Goal: Browse casually: Explore the website without a specific task or goal

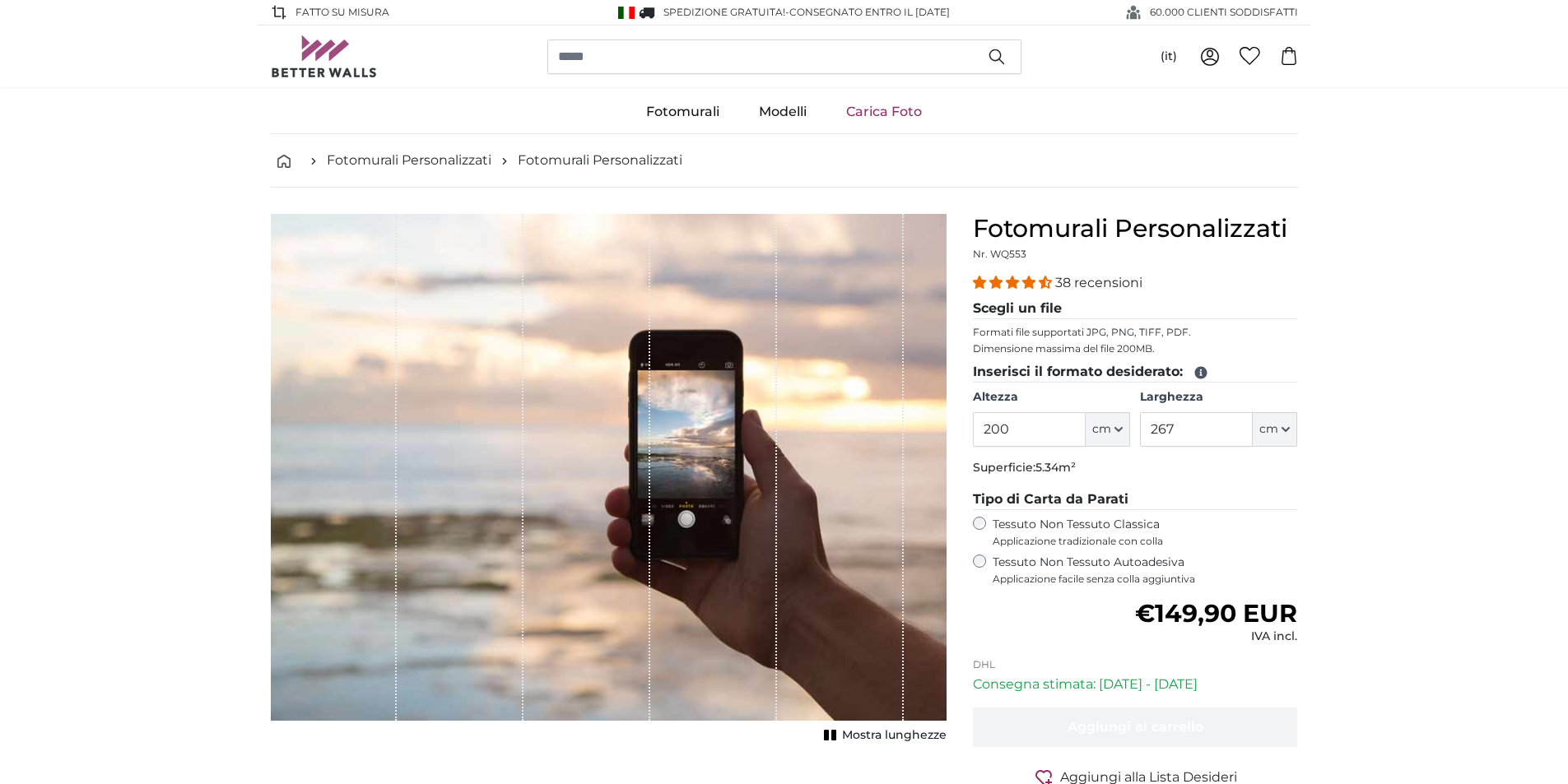
click at [421, 168] on link "Fotomurali Personalizzati" at bounding box center [408, 161] width 165 height 19
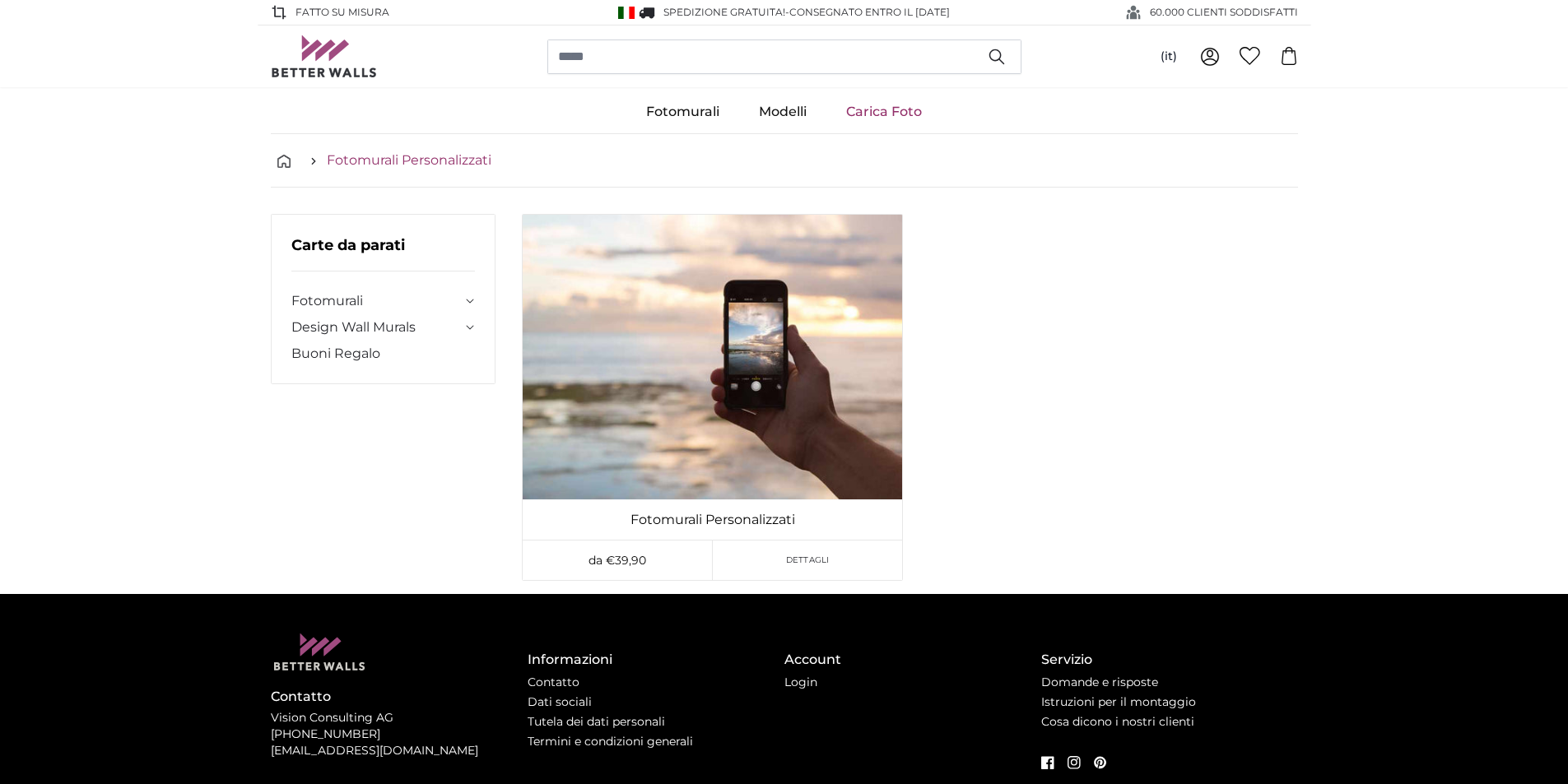
click at [368, 157] on link "Fotomurali Personalizzati" at bounding box center [408, 161] width 165 height 19
click at [359, 330] on link "Design Wall Murals" at bounding box center [377, 327] width 172 height 19
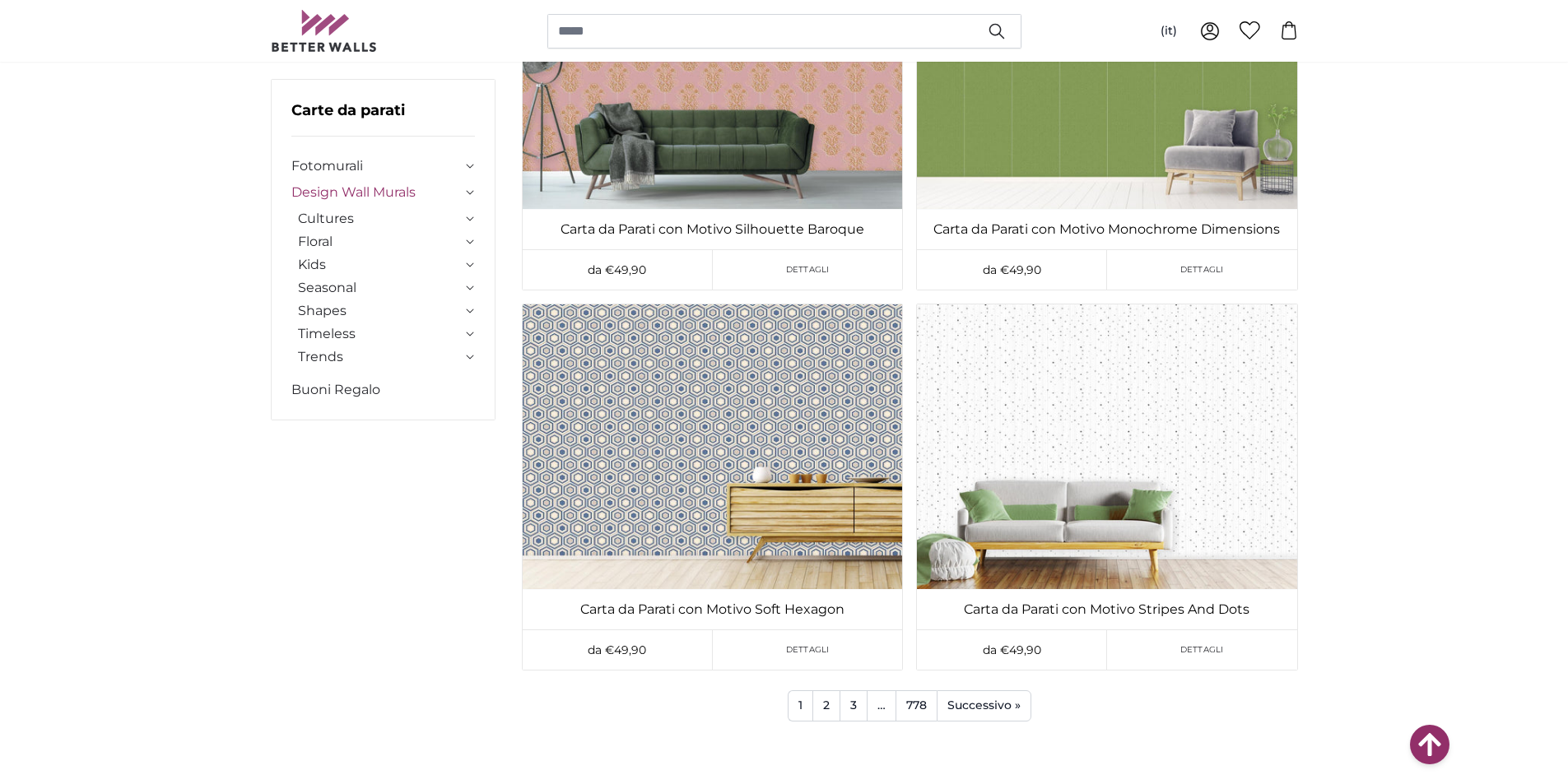
scroll to position [2057, 0]
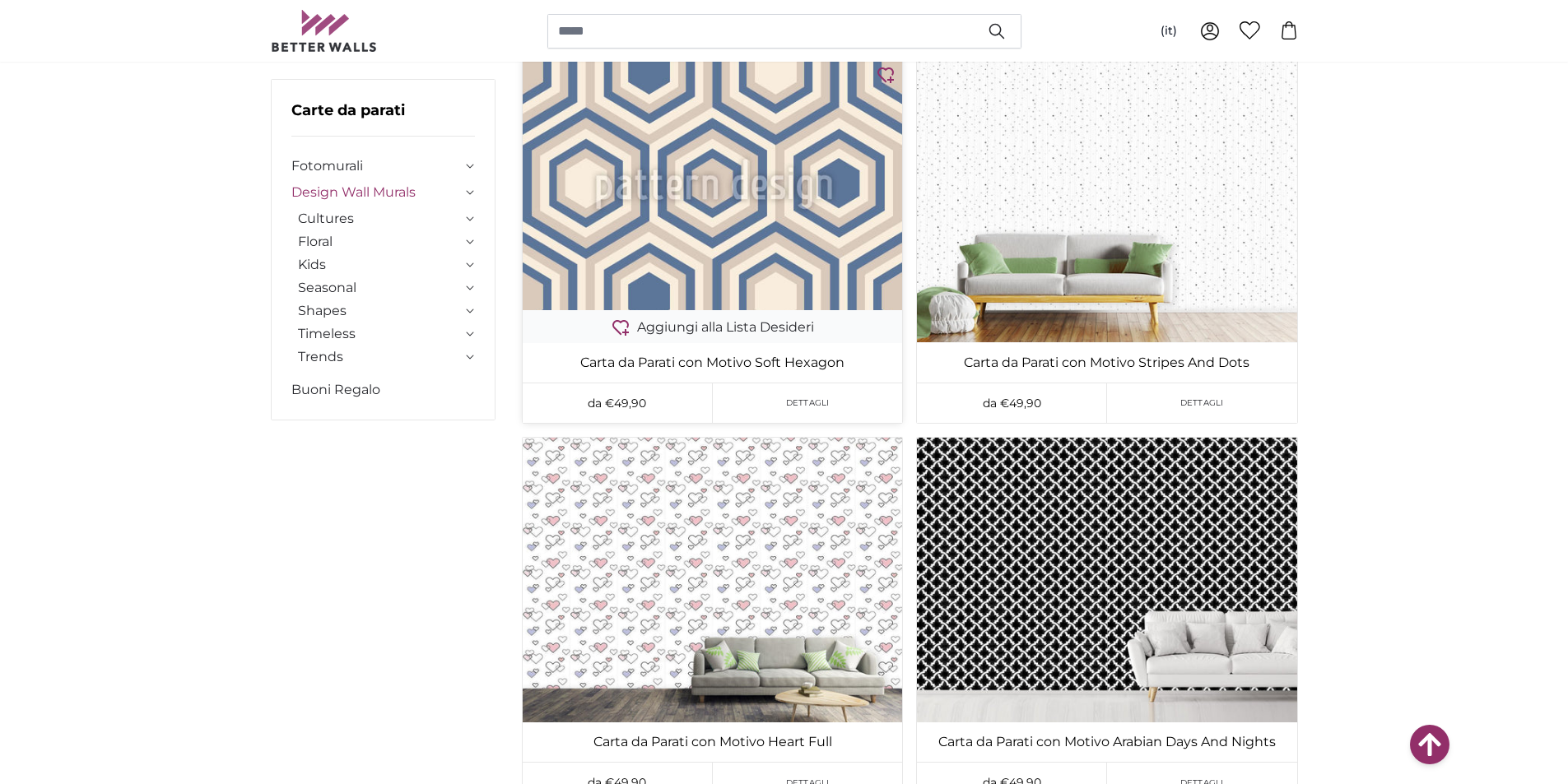
click at [718, 272] on img at bounding box center [711, 183] width 379 height 252
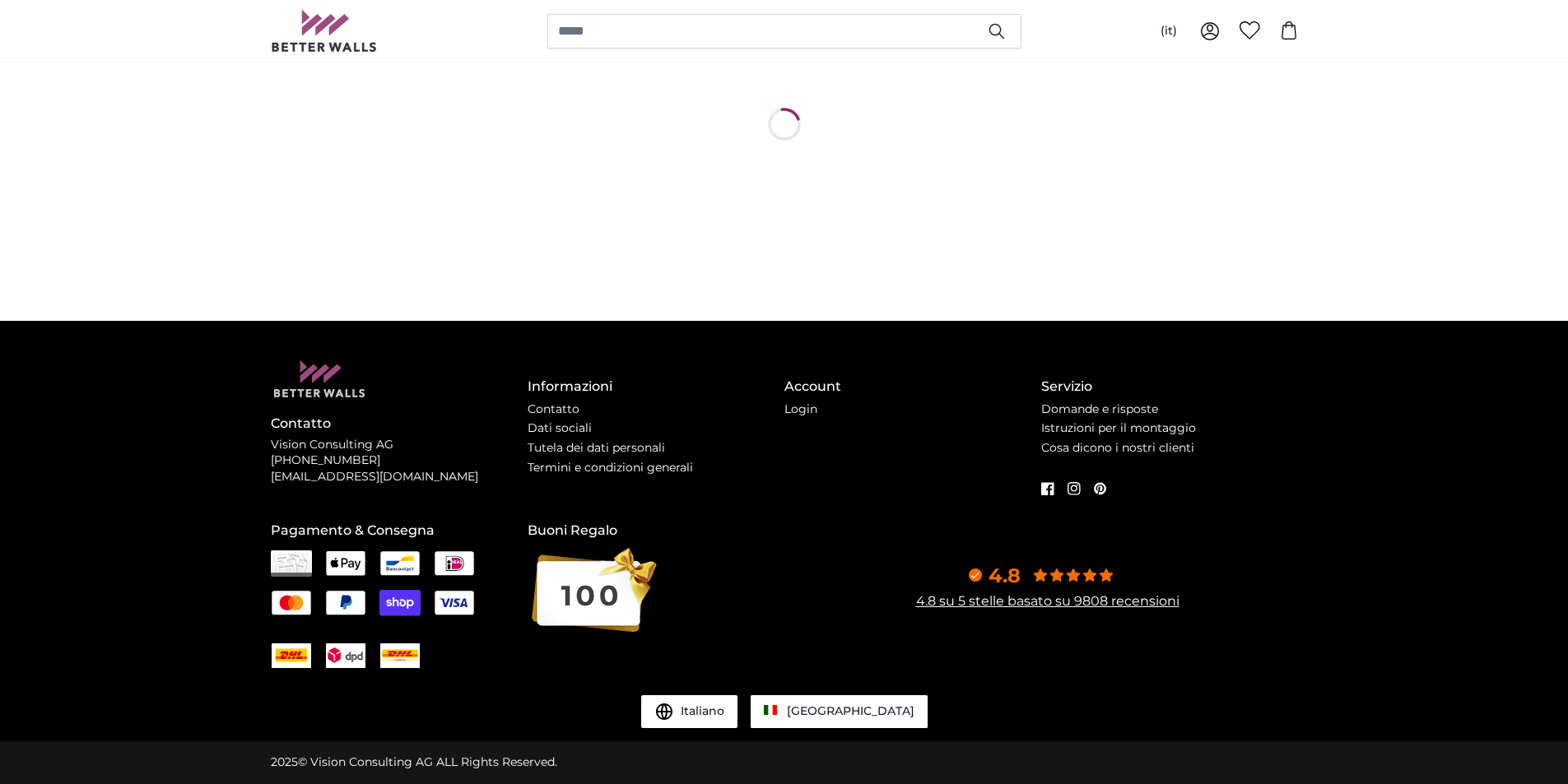
scroll to position [0, 0]
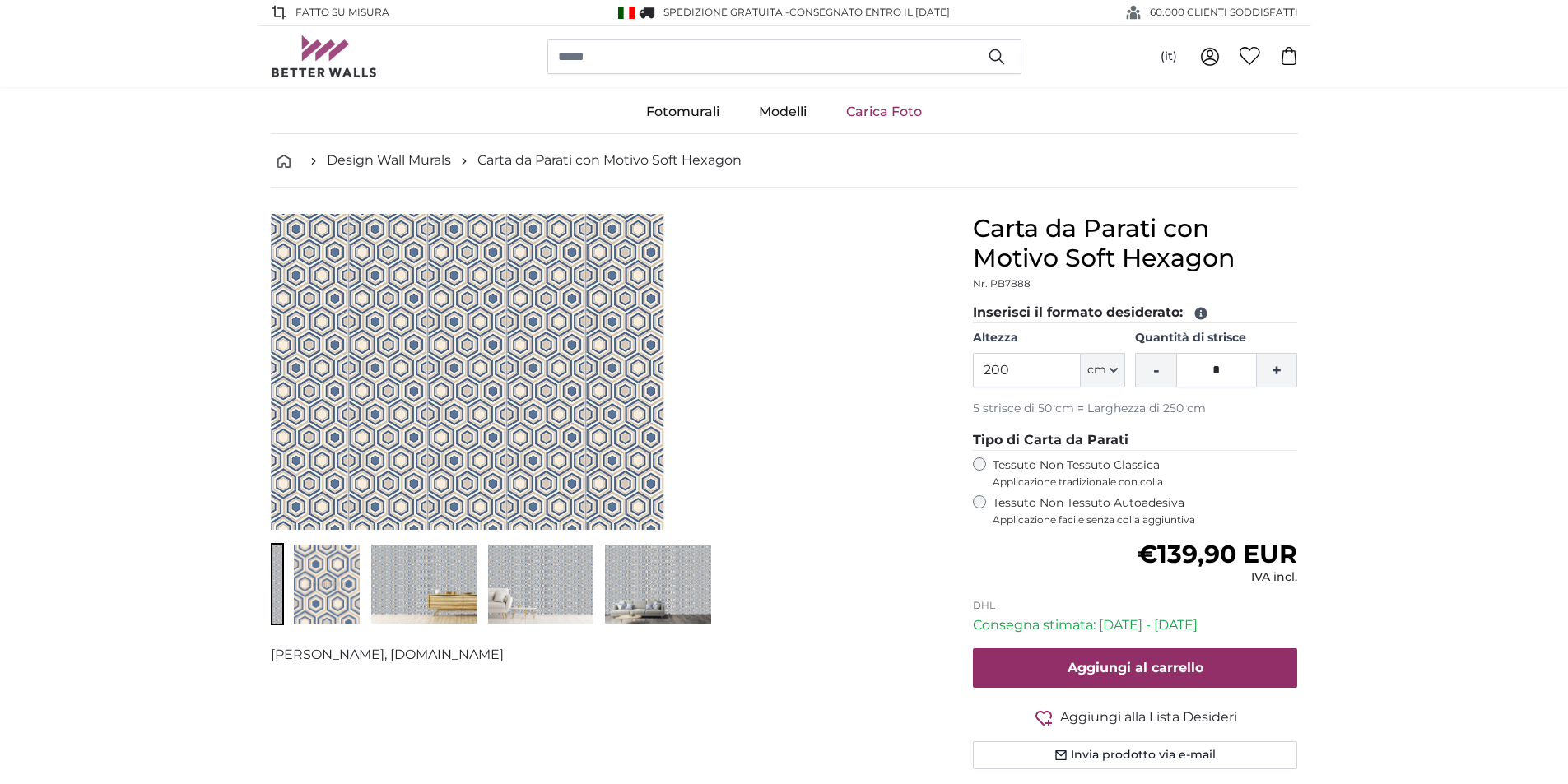
click at [624, 358] on img "1 of 5" at bounding box center [626, 233] width 79 height 594
click at [781, 115] on link "Modelli" at bounding box center [784, 112] width 88 height 43
